Goal: Task Accomplishment & Management: Manage account settings

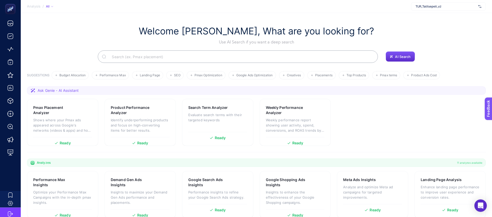
click at [436, 8] on span "TUR_Tatilsepeti_v2" at bounding box center [445, 6] width 61 height 4
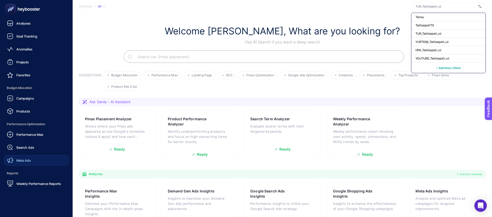
click at [22, 159] on span "Meta Ads" at bounding box center [23, 161] width 15 height 4
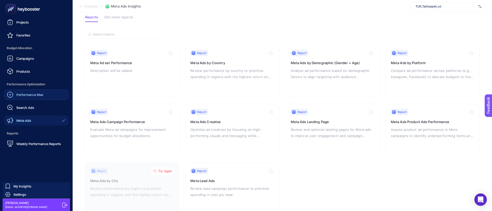
scroll to position [39, 0]
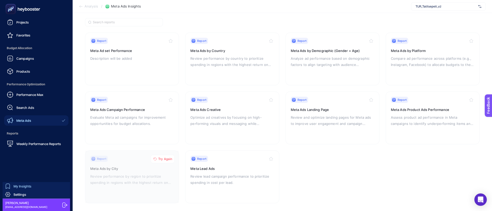
click at [34, 187] on link "My Insights" at bounding box center [36, 186] width 67 height 8
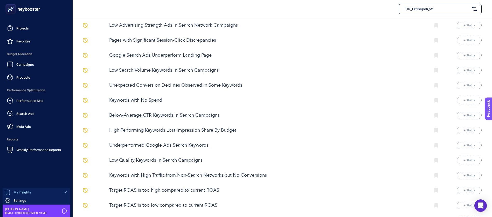
scroll to position [311, 0]
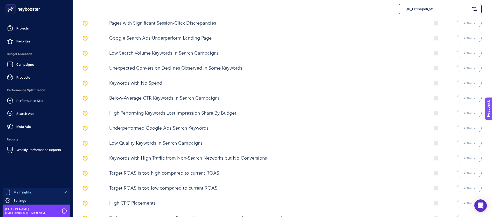
drag, startPoint x: 26, startPoint y: 200, endPoint x: 34, endPoint y: 198, distance: 8.1
click at [27, 200] on link "Settings" at bounding box center [36, 201] width 67 height 8
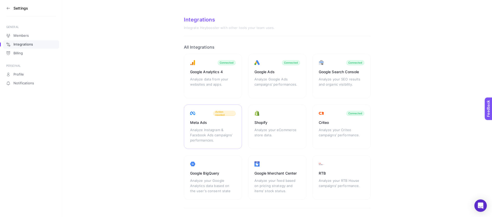
click at [221, 115] on div "Action needed" at bounding box center [224, 113] width 23 height 5
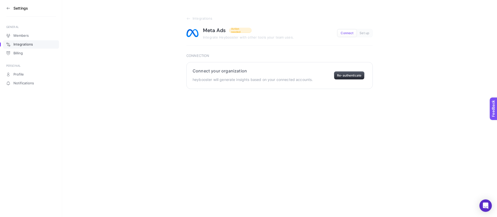
click at [346, 74] on button "Re-authenticate" at bounding box center [349, 76] width 31 height 8
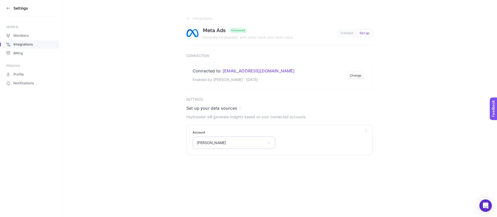
click at [239, 143] on span "[PERSON_NAME]" at bounding box center [231, 143] width 68 height 4
click at [236, 144] on span "[PERSON_NAME]" at bounding box center [231, 143] width 68 height 4
click at [214, 145] on div "Tatil Sepeti Tatil [PERSON_NAME][DOMAIN_NAME] [PERSON_NAME] Boranova Escape Gul…" at bounding box center [234, 143] width 83 height 12
click at [444, 138] on section "Integrations Meta Ads Connected Integrate Heybooster with other tools your team…" at bounding box center [279, 77] width 435 height 155
